Goal: Navigation & Orientation: Understand site structure

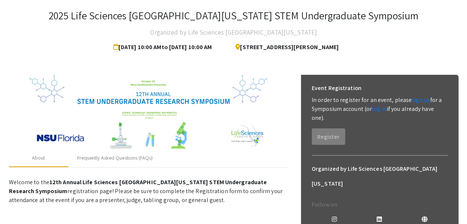
scroll to position [36, 0]
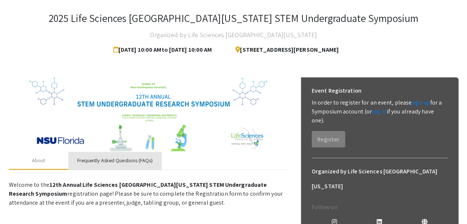
click at [116, 155] on div "Frequently Asked Questions (FAQs)" at bounding box center [114, 161] width 93 height 18
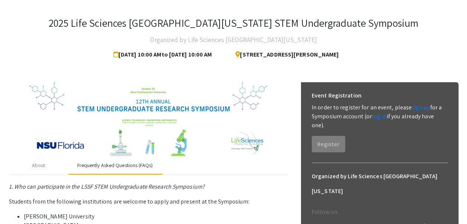
scroll to position [25, 0]
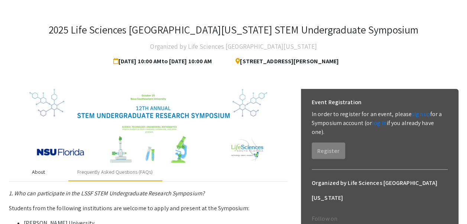
click at [41, 172] on div "About" at bounding box center [38, 172] width 13 height 8
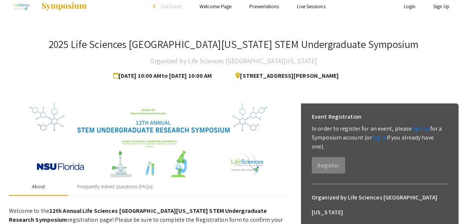
scroll to position [0, 0]
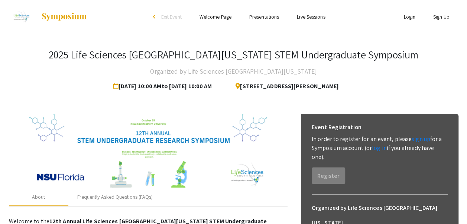
click at [218, 16] on link "Welcome Page" at bounding box center [216, 16] width 32 height 7
drag, startPoint x: 221, startPoint y: 19, endPoint x: 213, endPoint y: 18, distance: 7.8
click at [213, 18] on link "Welcome Page" at bounding box center [216, 16] width 32 height 7
click at [258, 19] on link "Presentations" at bounding box center [264, 16] width 30 height 7
click at [298, 17] on link "Live Sessions" at bounding box center [311, 16] width 28 height 7
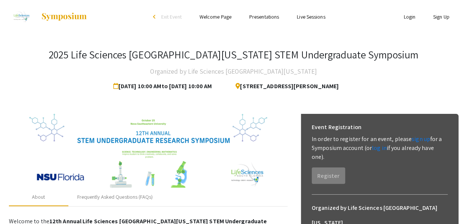
click at [67, 16] on img at bounding box center [64, 16] width 46 height 9
click at [153, 17] on div "arrow_back_ios" at bounding box center [155, 16] width 4 height 4
